Goal: Task Accomplishment & Management: Manage account settings

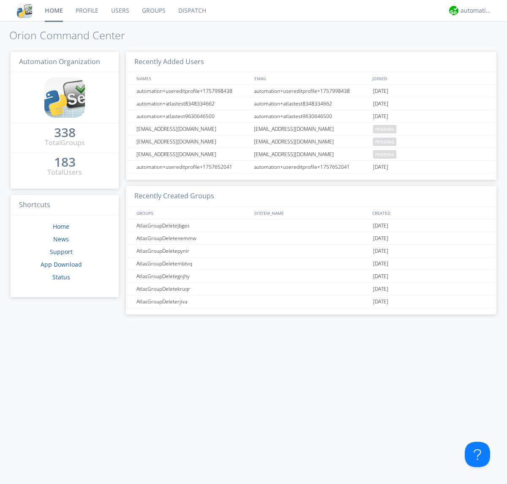
click at [153, 11] on link "Groups" at bounding box center [154, 10] width 36 height 21
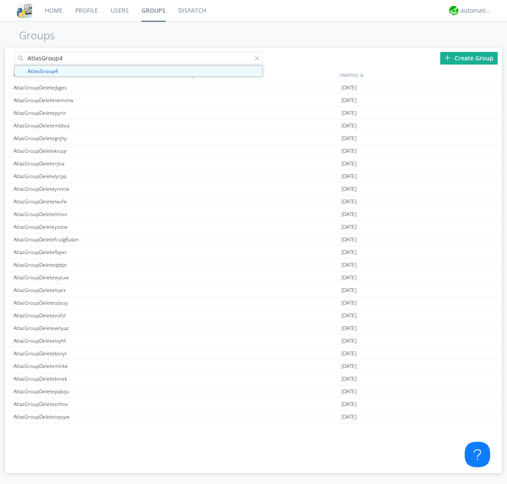
type input "AtlasGroup4"
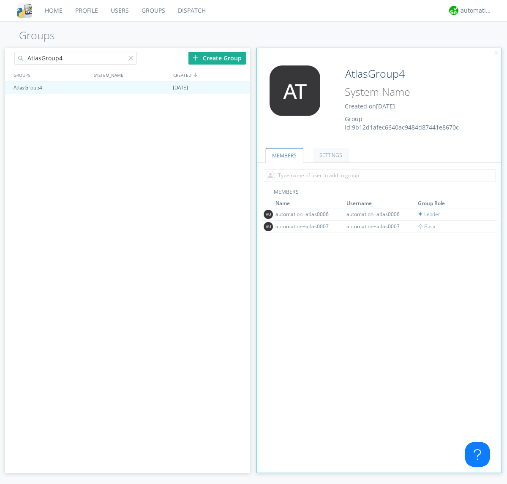
click at [329, 155] on link "SETTINGS" at bounding box center [330, 155] width 36 height 15
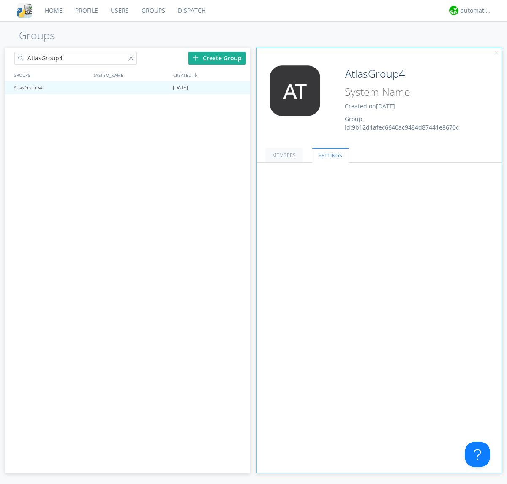
click at [0, 0] on span at bounding box center [0, 0] width 0 height 0
click at [0, 0] on input "radio" at bounding box center [0, 0] width 0 height 0
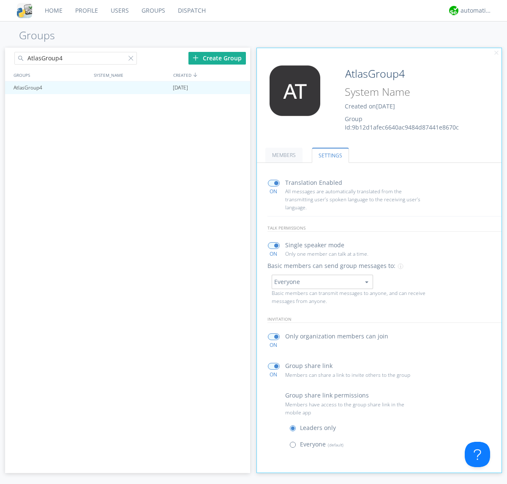
click at [294, 447] on span at bounding box center [294, 447] width 11 height 11
click at [0, 0] on input "radio" at bounding box center [0, 0] width 0 height 0
click at [474, 11] on div "automation+atlas" at bounding box center [476, 10] width 32 height 8
click at [480, 44] on div "Log Out" at bounding box center [480, 44] width 43 height 15
